Goal: Task Accomplishment & Management: Manage account settings

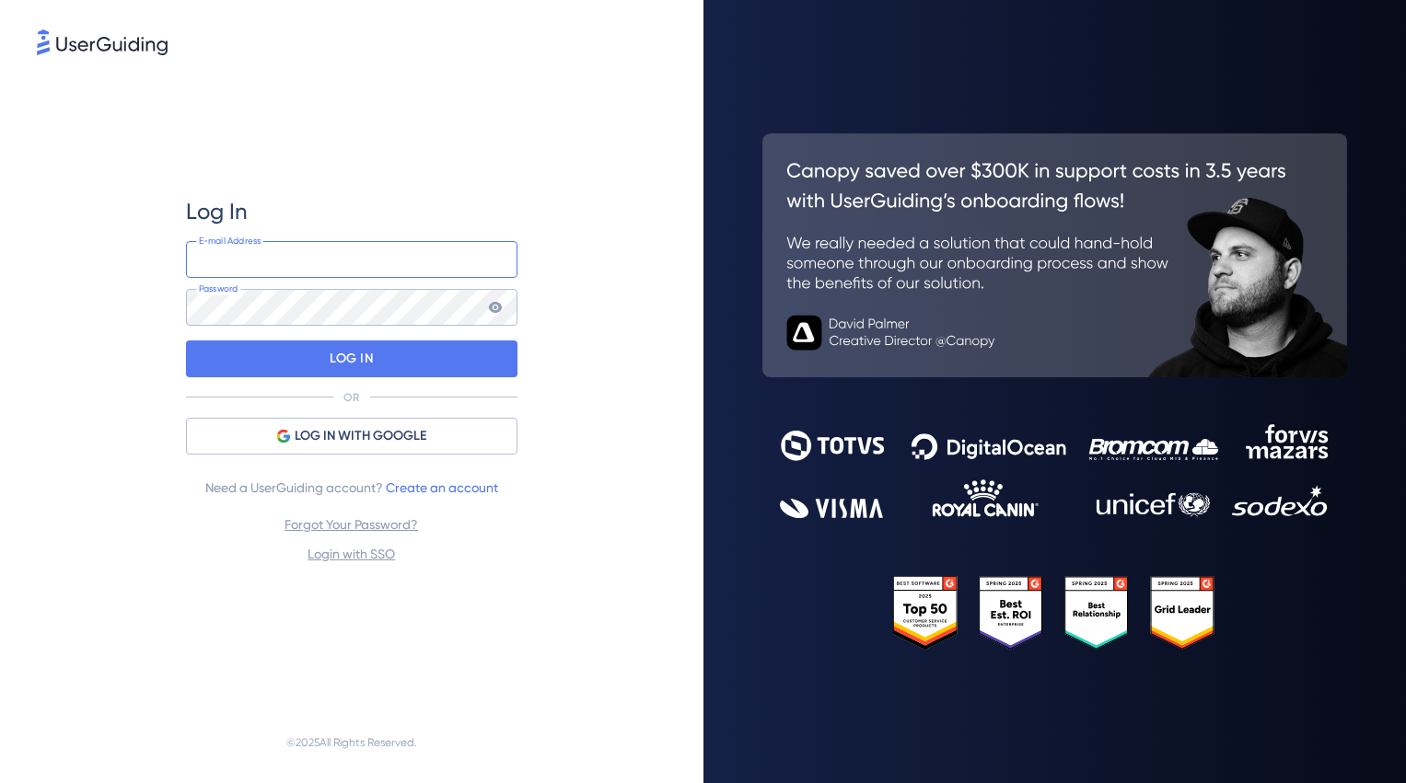
click at [251, 250] on input "email" at bounding box center [351, 259] width 331 height 37
type input "[EMAIL_ADDRESS][DOMAIN_NAME]"
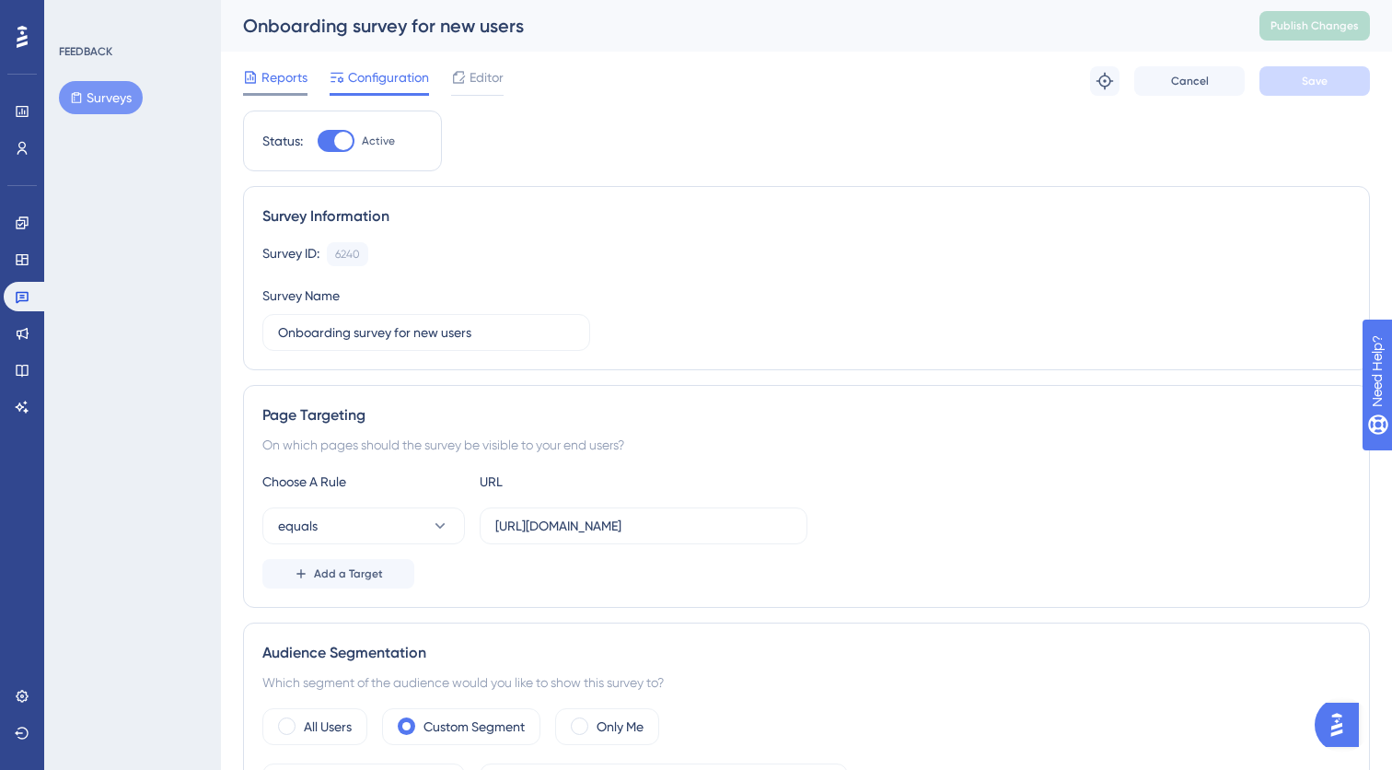
click at [295, 75] on span "Reports" at bounding box center [284, 77] width 46 height 22
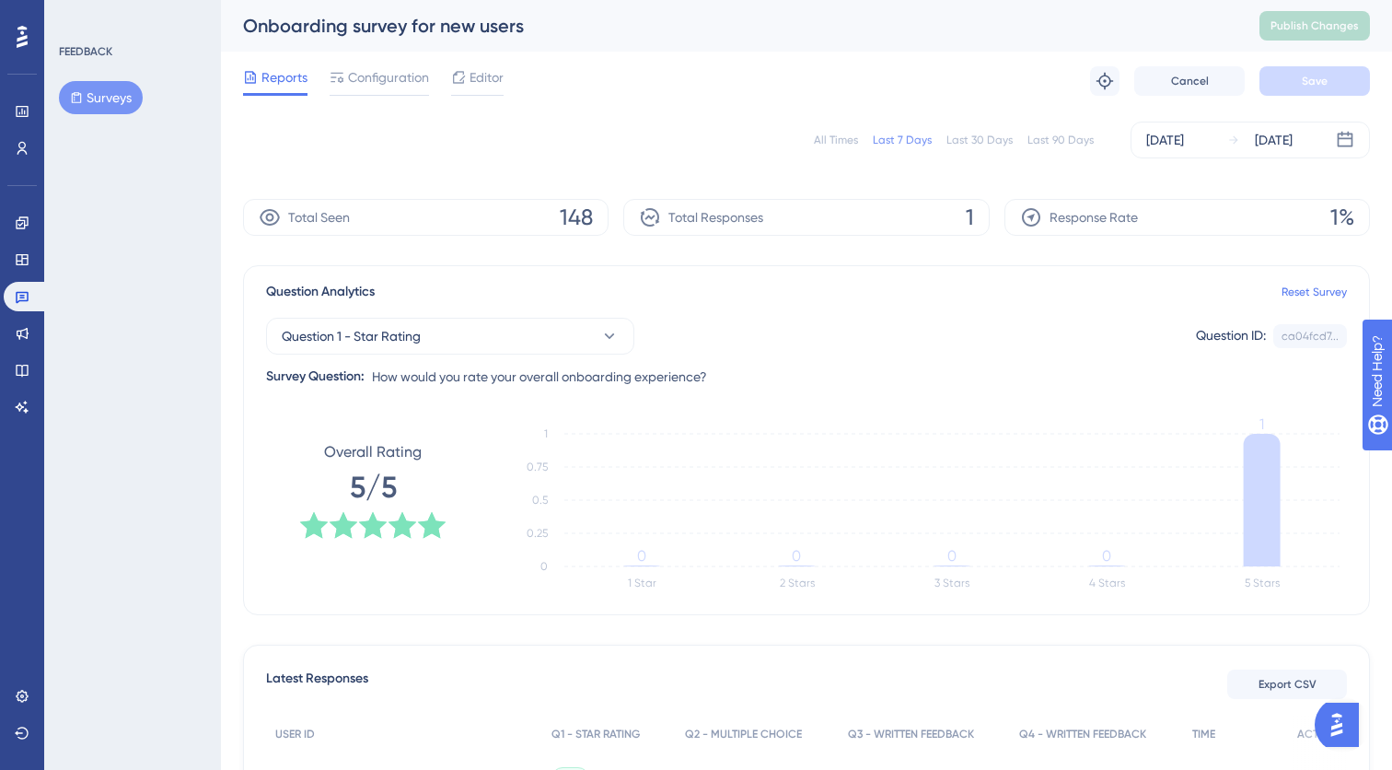
click at [295, 174] on div "All Times Last 7 Days Last 30 Days Last 90 Days Sep 05 2025 Sep 11 2025 Total S…" at bounding box center [806, 516] width 1127 height 812
click at [338, 167] on div "All Times Last 7 Days Last 30 Days Last 90 Days Sep 05 2025 Sep 11 2025" at bounding box center [806, 139] width 1127 height 59
click at [274, 219] on icon at bounding box center [270, 217] width 22 height 22
click at [1341, 139] on icon at bounding box center [1345, 140] width 18 height 18
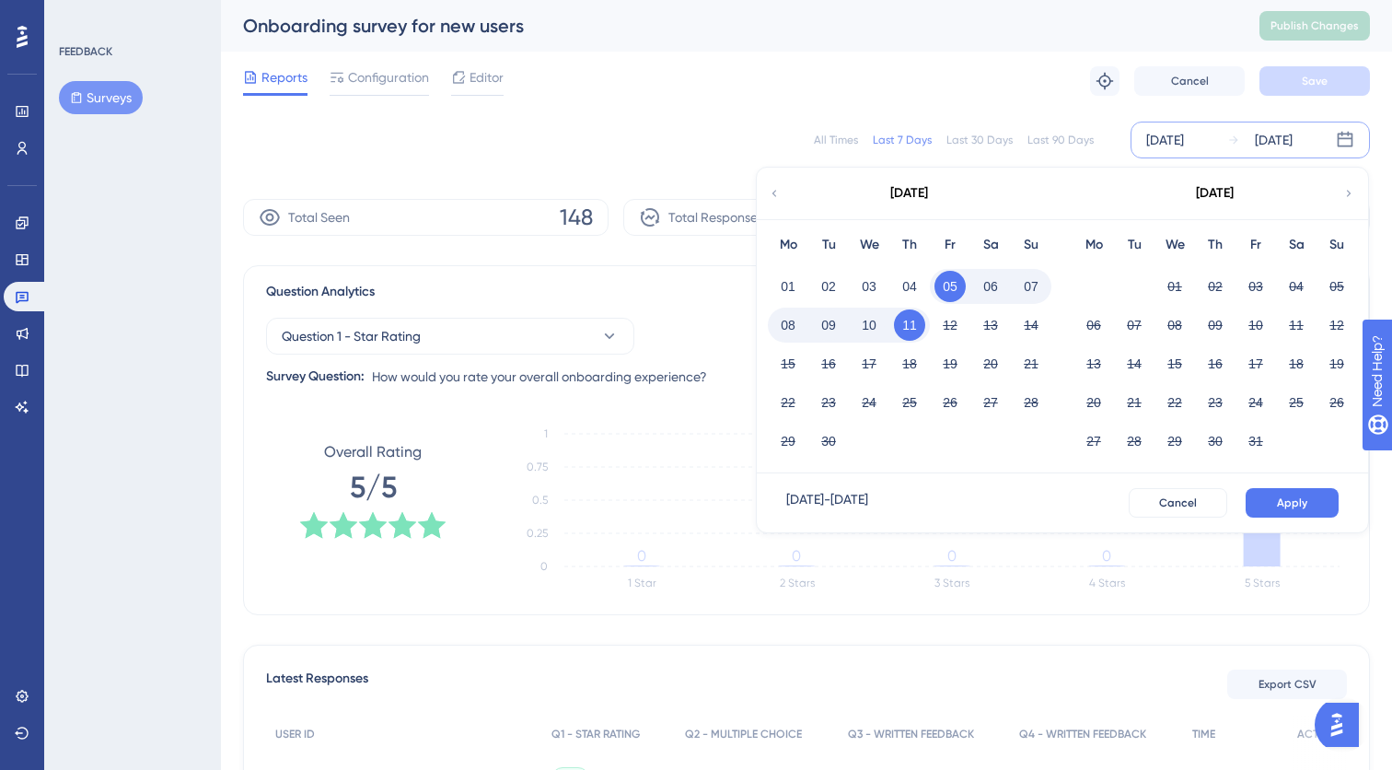
click at [914, 327] on button "11" at bounding box center [909, 324] width 31 height 31
click at [1295, 505] on span "Apply" at bounding box center [1292, 502] width 30 height 15
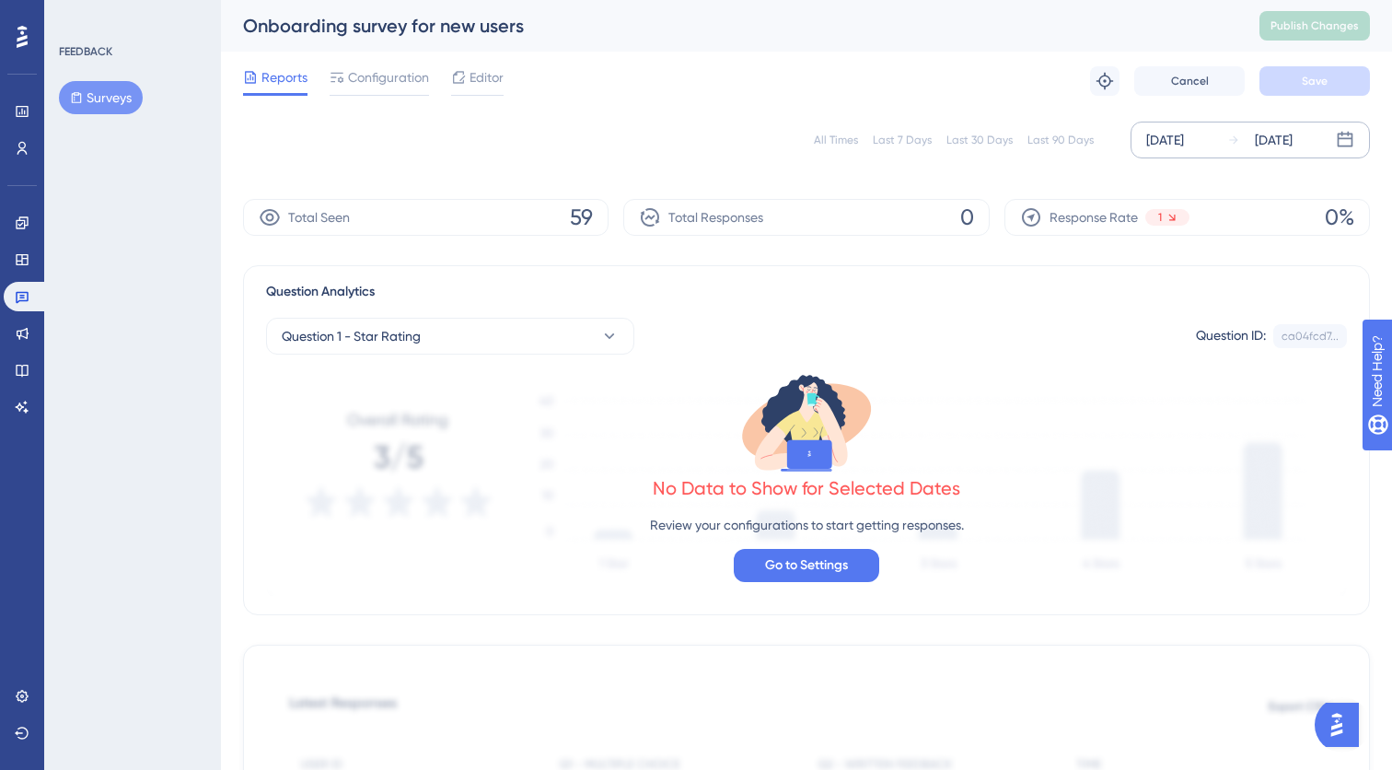
click at [656, 124] on div "All Times Last 7 Days Last 30 Days Last 90 Days Sep 11 2025 Sep 11 2025" at bounding box center [806, 140] width 1127 height 37
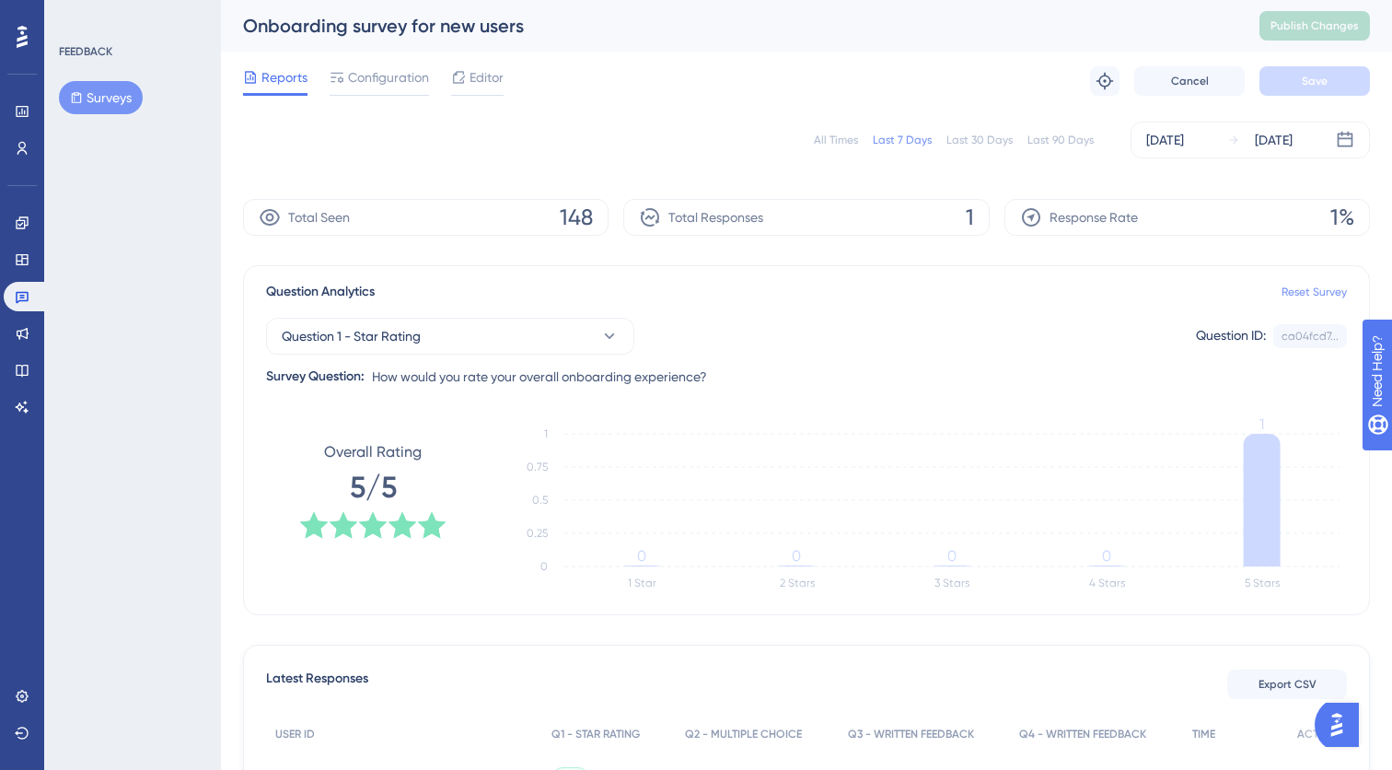
click at [1314, 295] on link "Reset Survey" at bounding box center [1313, 291] width 65 height 15
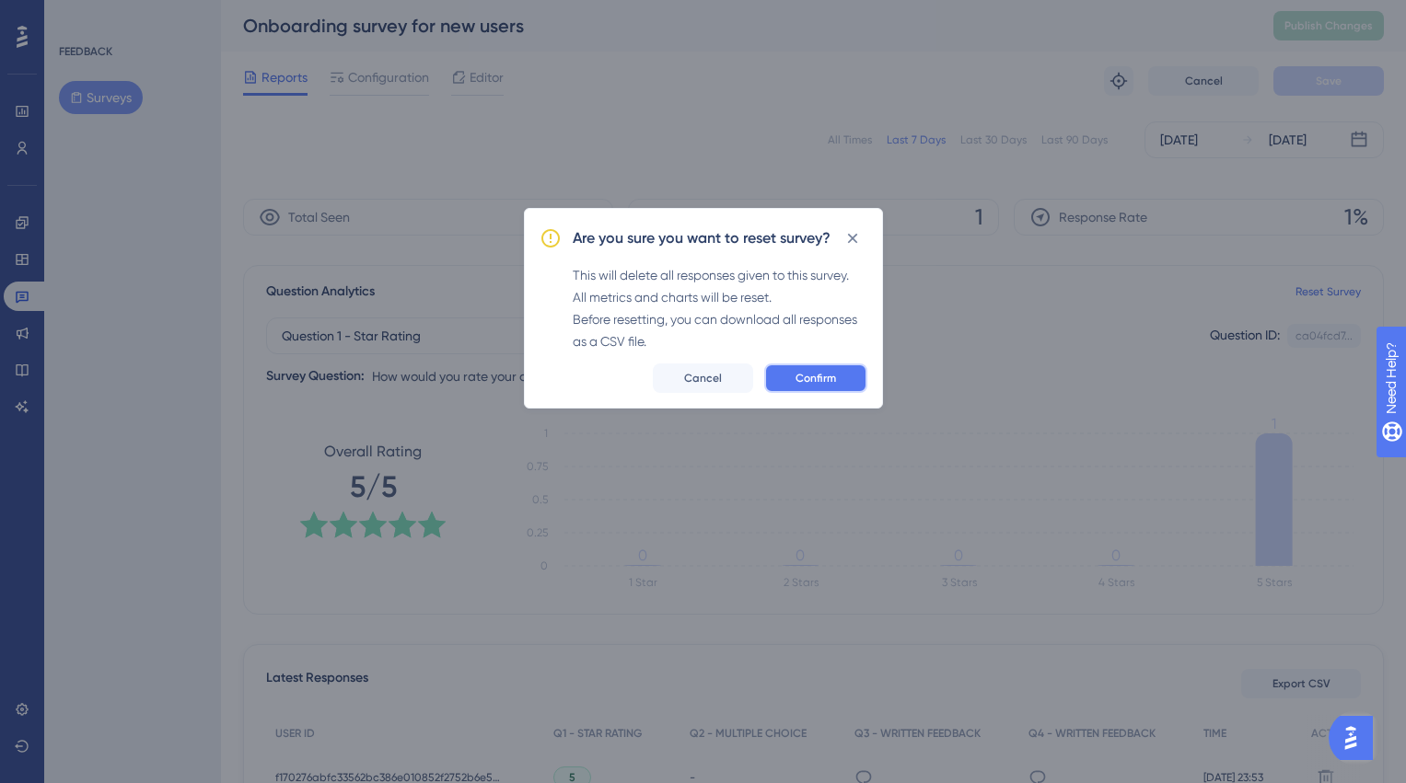
click at [843, 386] on button "Confirm" at bounding box center [815, 378] width 103 height 29
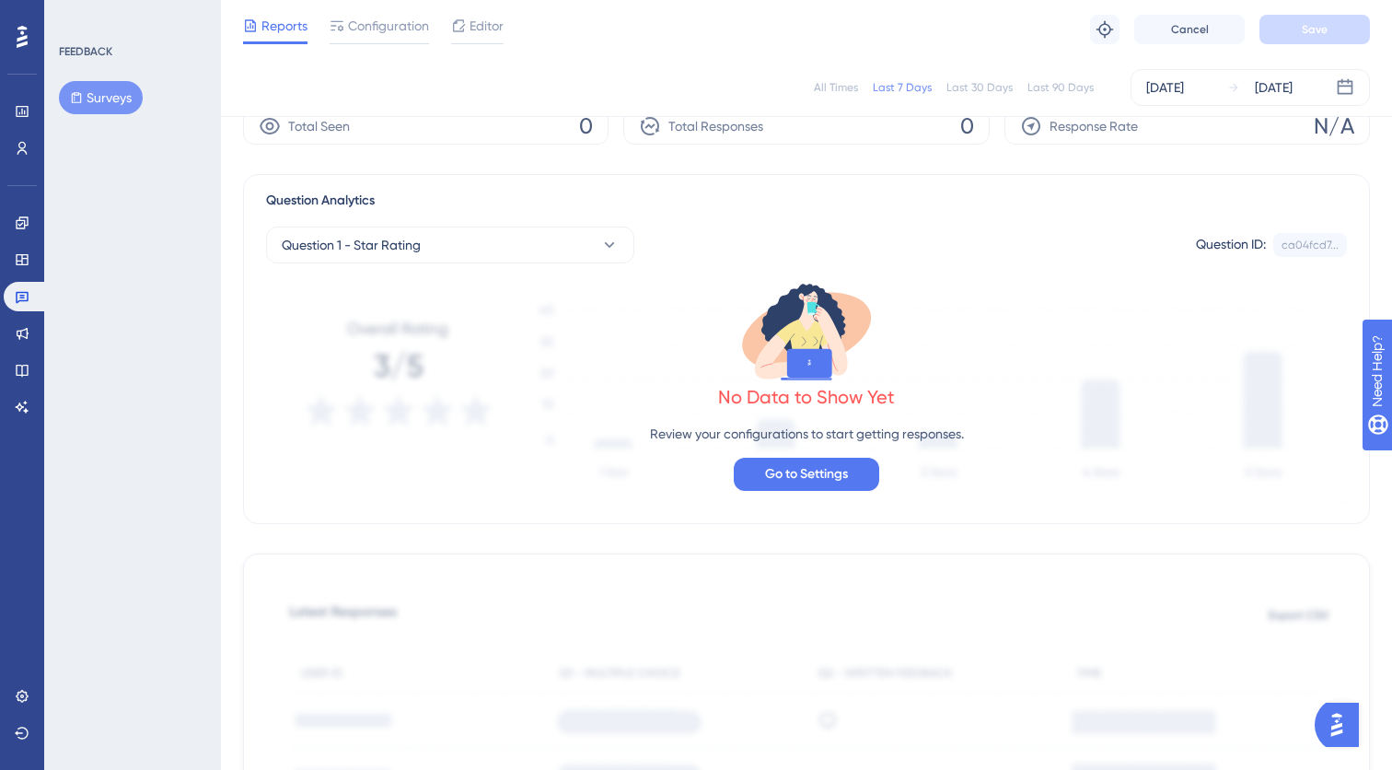
scroll to position [100, 0]
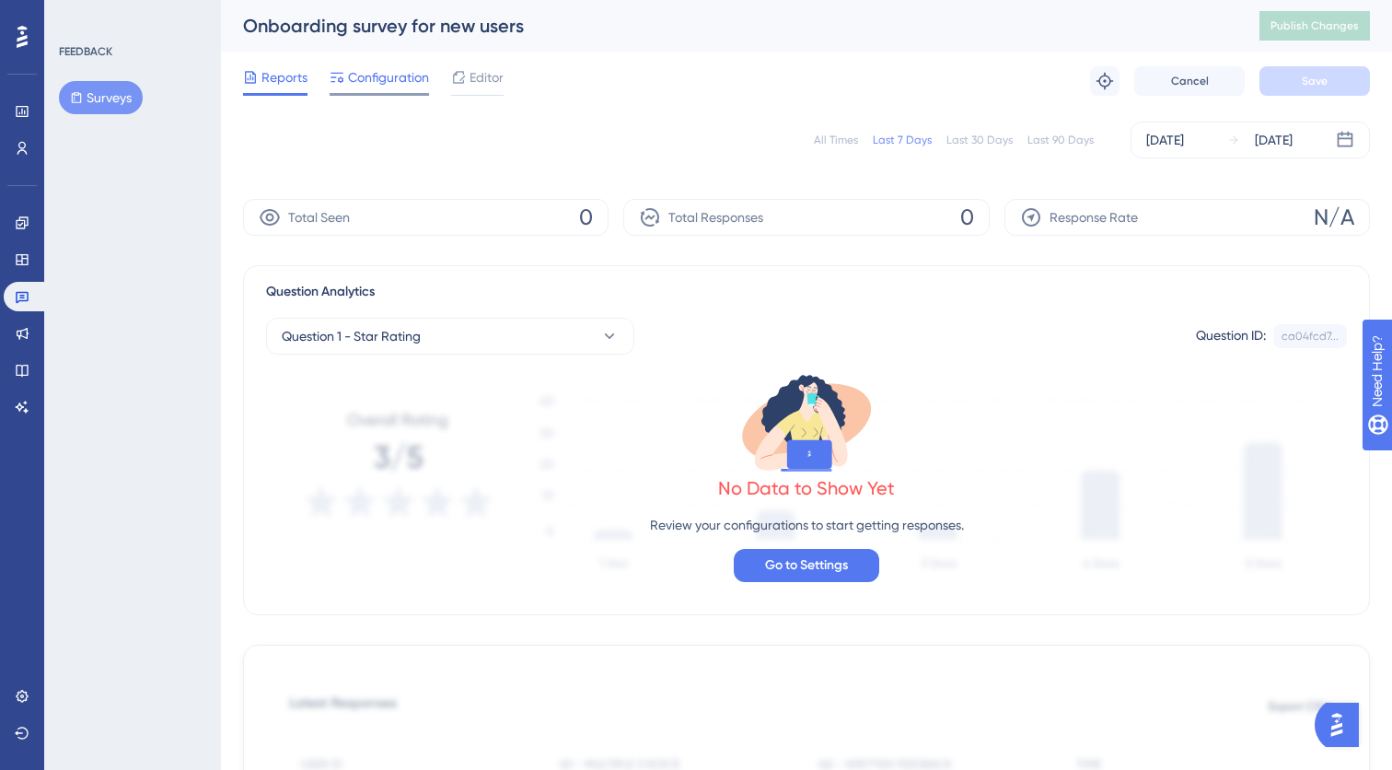
click at [392, 81] on span "Configuration" at bounding box center [388, 77] width 81 height 22
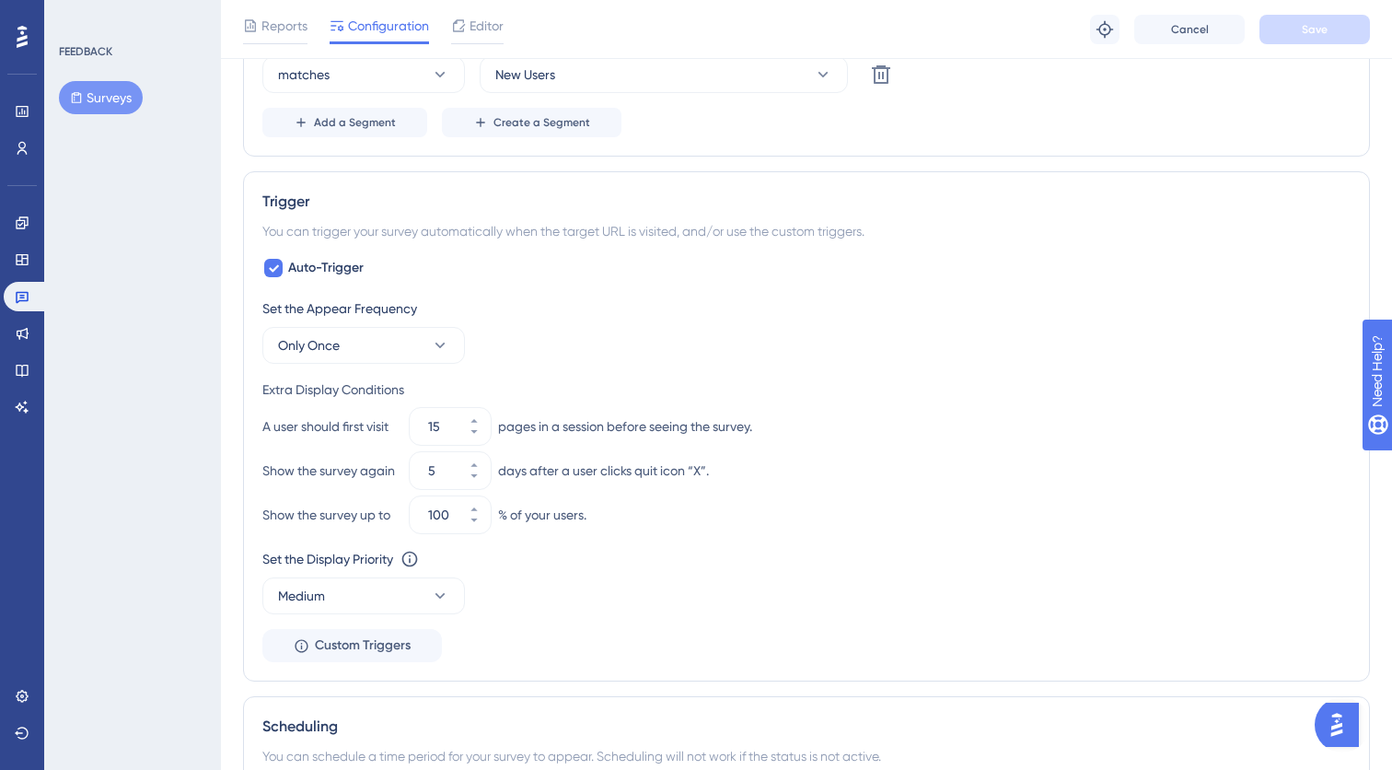
scroll to position [731, 0]
